Goal: Find specific page/section: Find specific page/section

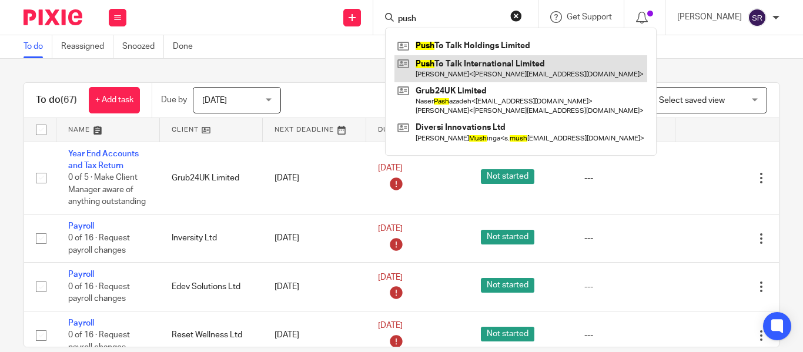
type input "push"
click at [478, 63] on link at bounding box center [520, 68] width 253 height 27
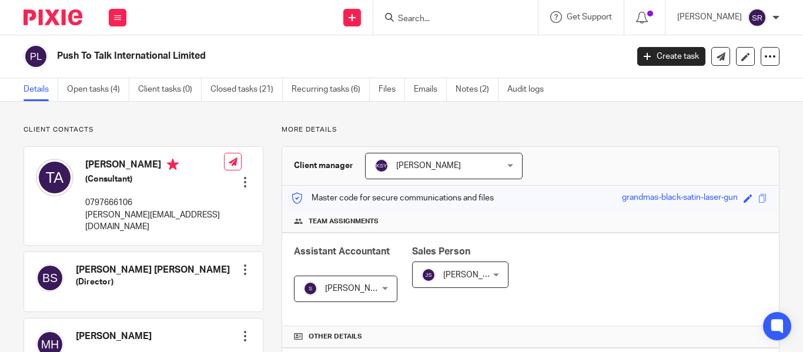
click at [257, 130] on p "Client contacts" at bounding box center [144, 129] width 240 height 9
